Goal: Find contact information: Find contact information

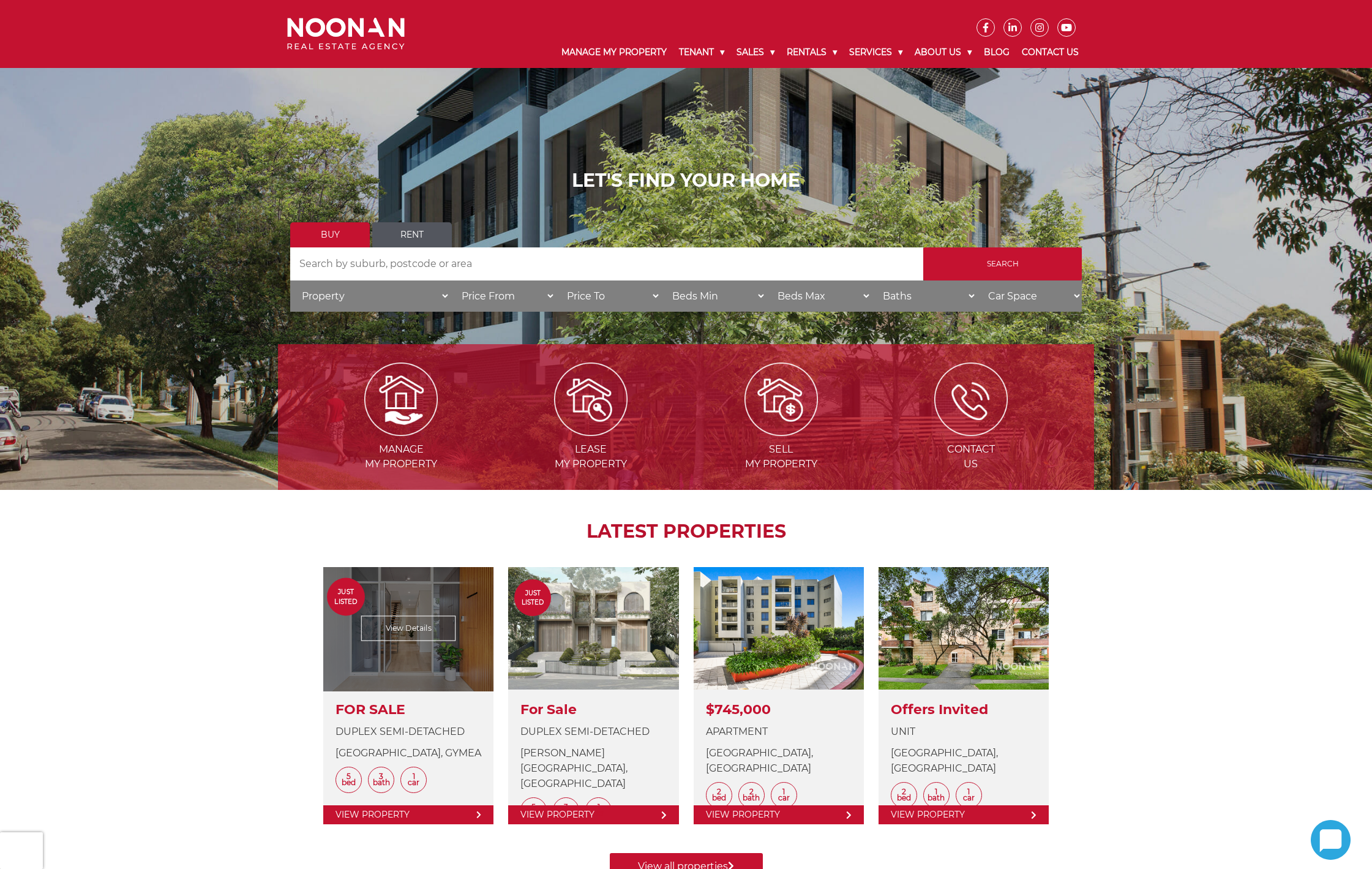
scroll to position [429, 0]
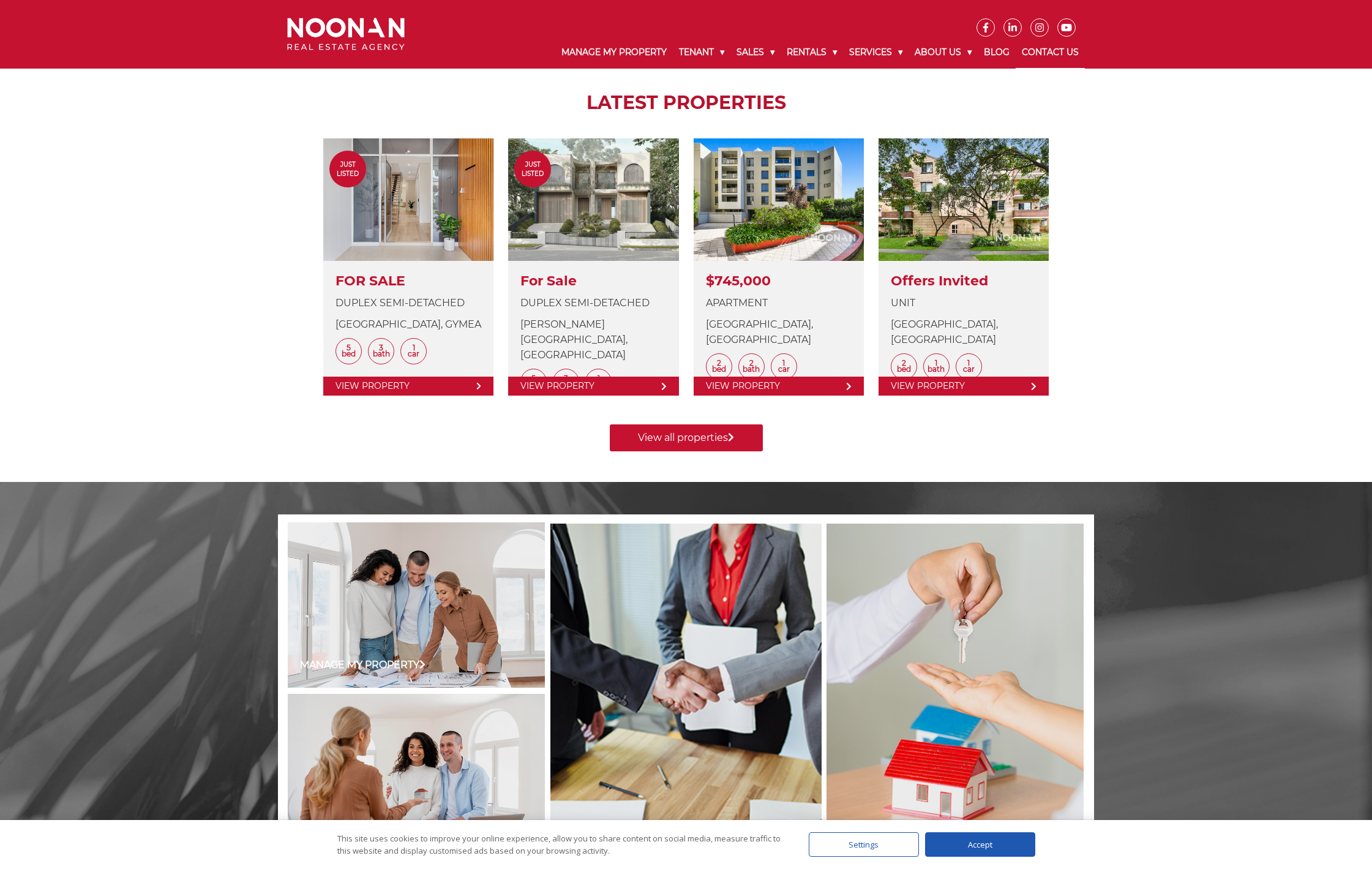
click at [1064, 51] on link "Contact Us" at bounding box center [1050, 53] width 69 height 32
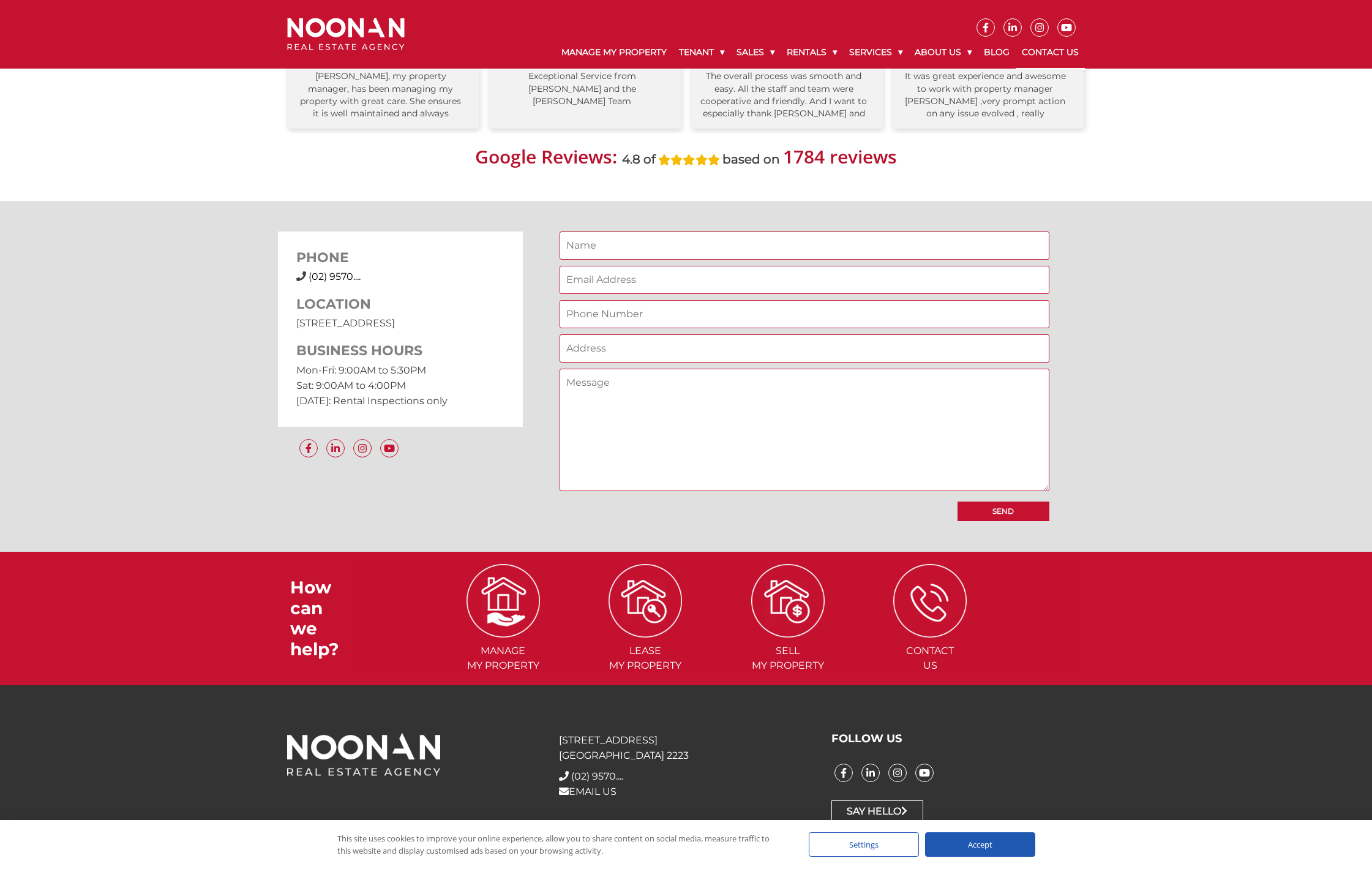
scroll to position [768, 0]
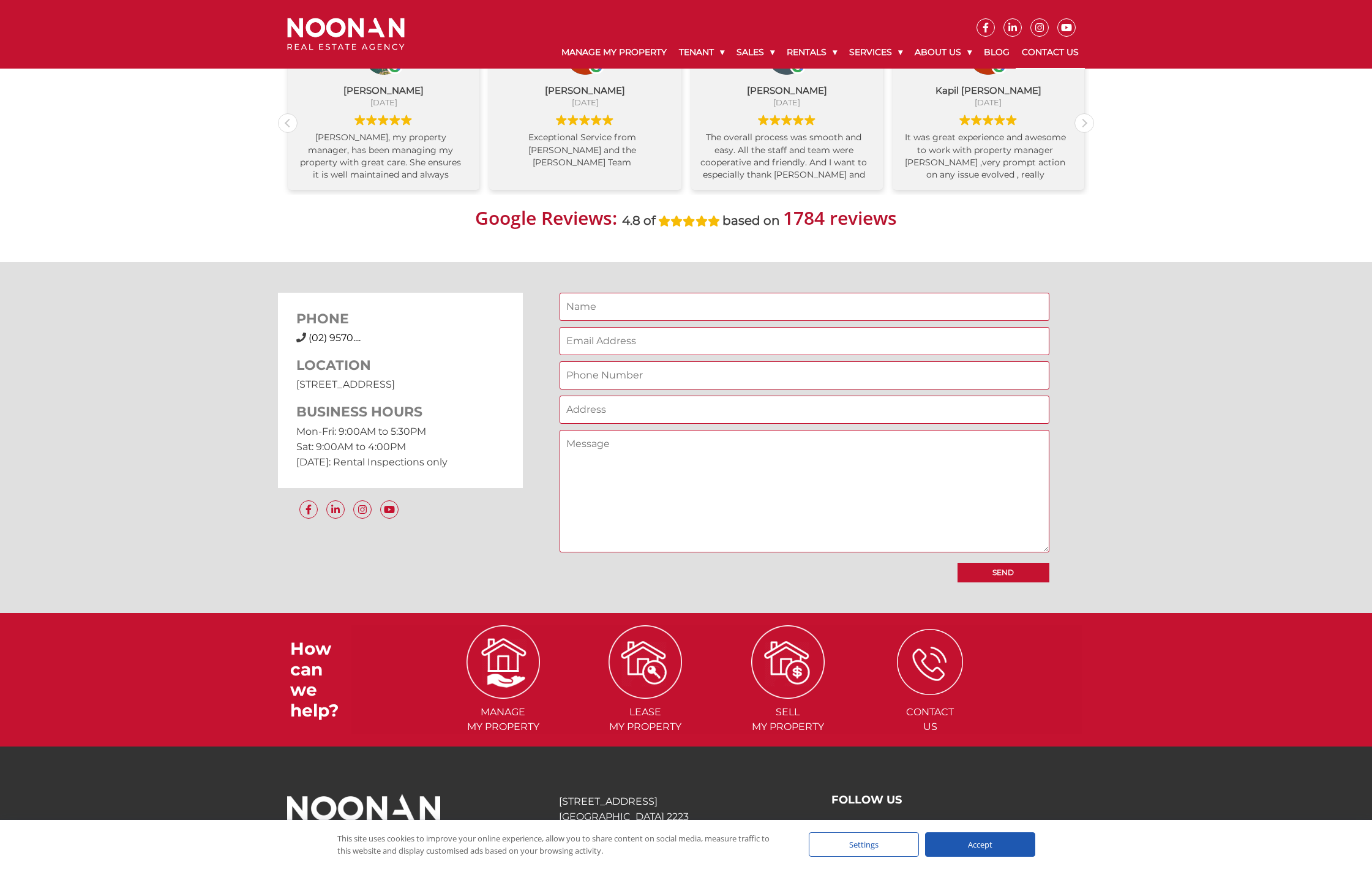
click at [926, 667] on img at bounding box center [930, 662] width 66 height 66
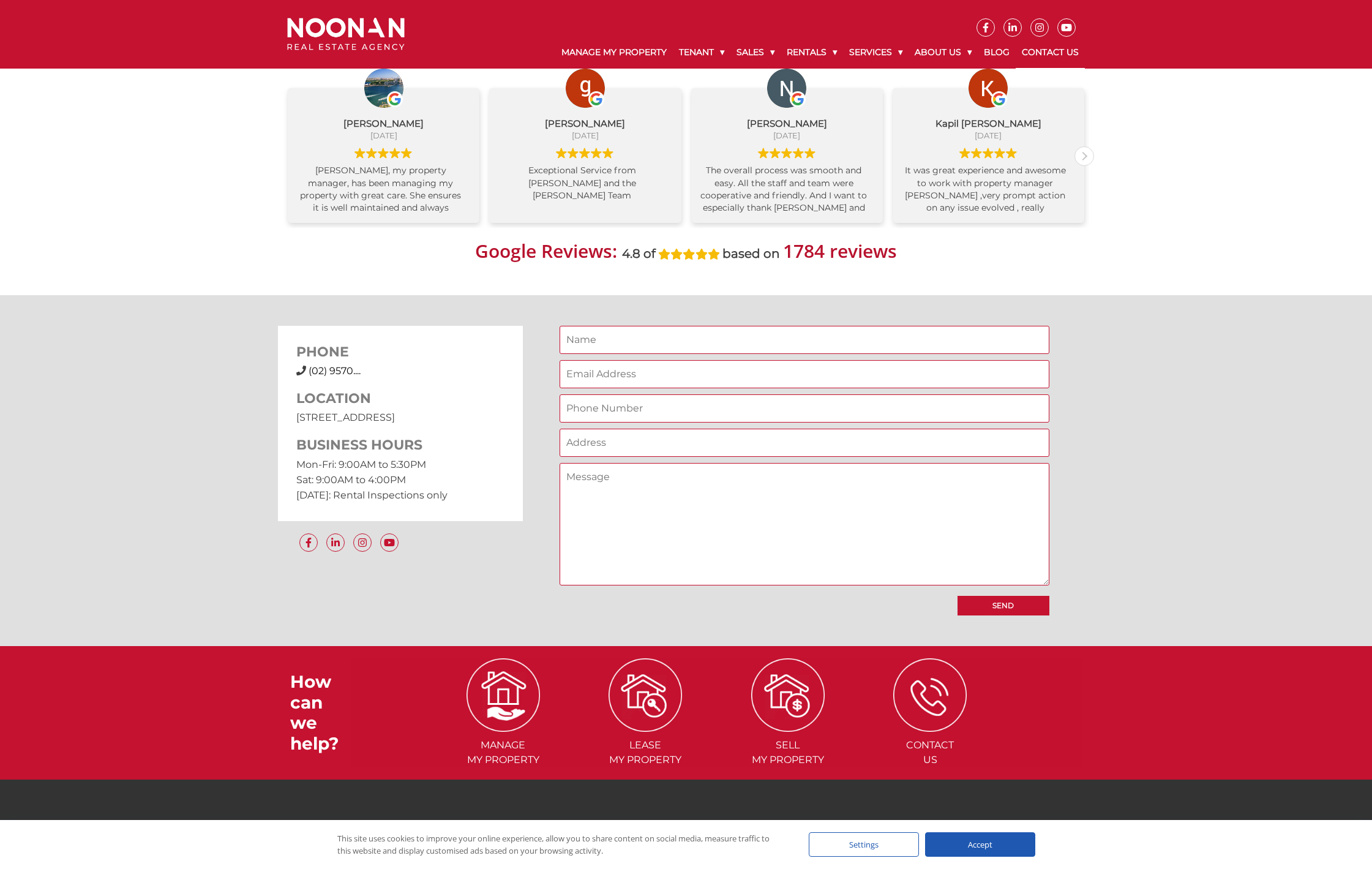
scroll to position [796, 0]
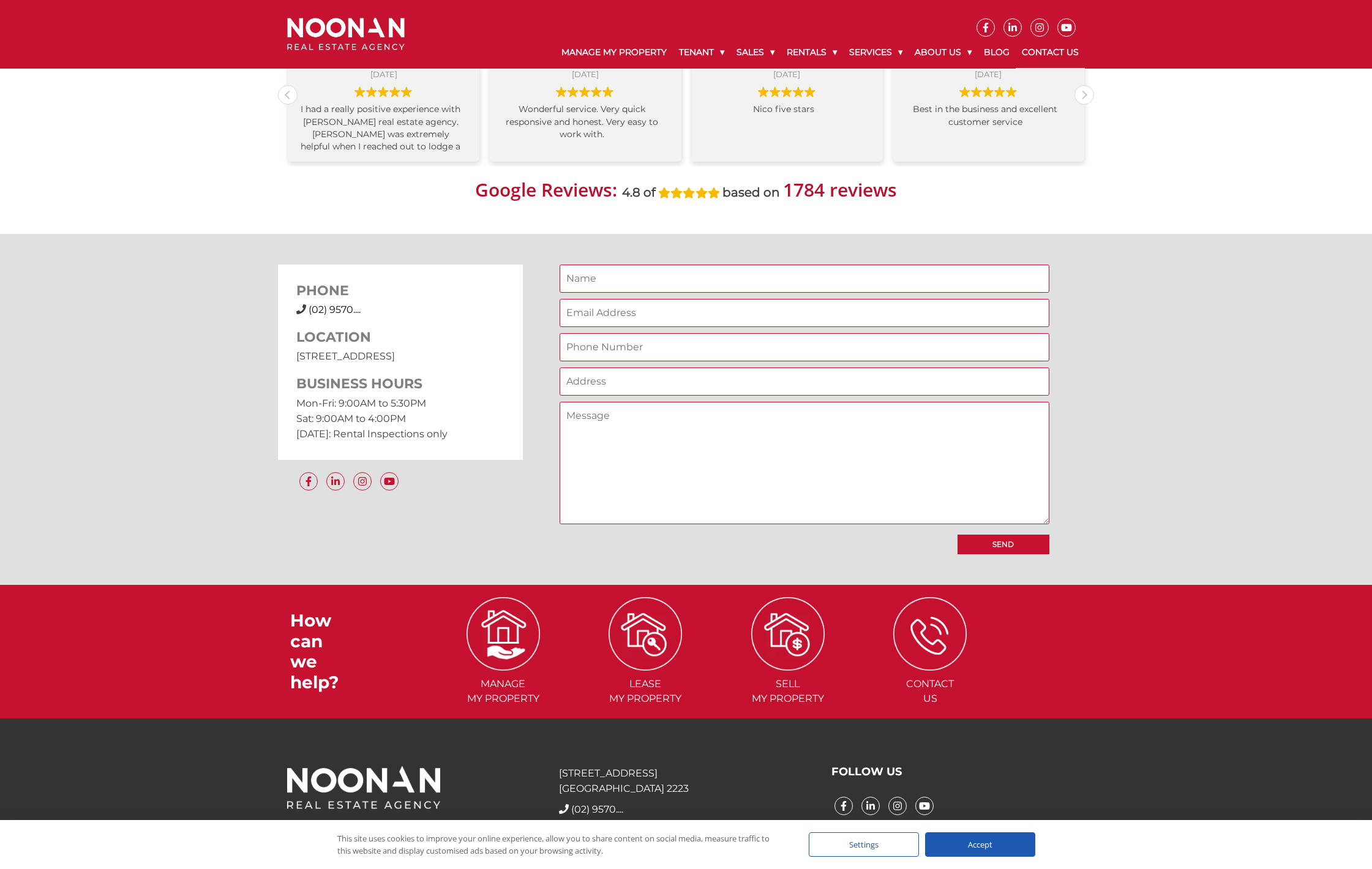
click at [326, 300] on div "PHONE (02) 9570 9999 (02) 9570...." at bounding box center [400, 299] width 208 height 33
click at [331, 307] on span "(02) 9570...." at bounding box center [334, 309] width 52 height 11
click at [910, 621] on img at bounding box center [930, 633] width 66 height 66
